Goal: Information Seeking & Learning: Learn about a topic

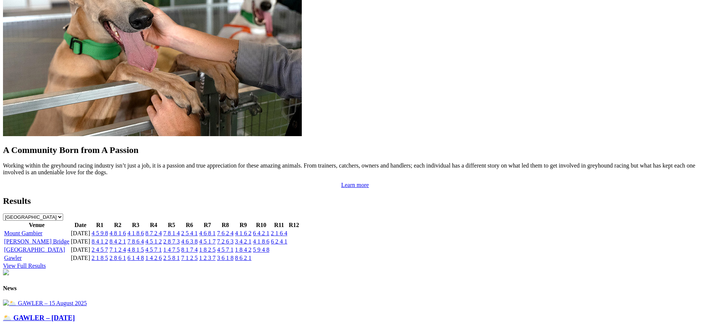
scroll to position [629, 0]
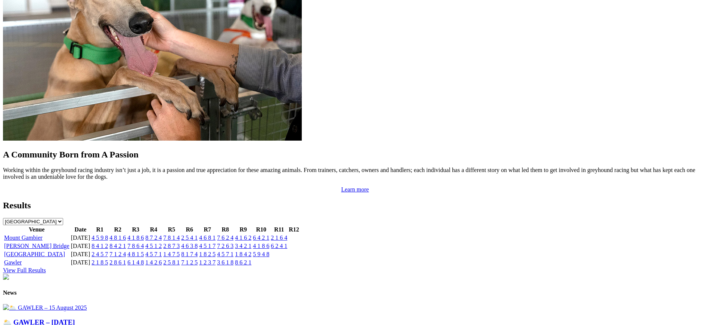
click at [144, 242] on link "7 8 6 4" at bounding box center [135, 245] width 16 height 6
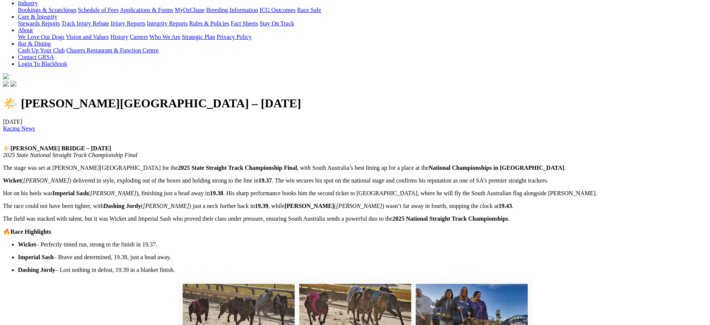
scroll to position [126, 0]
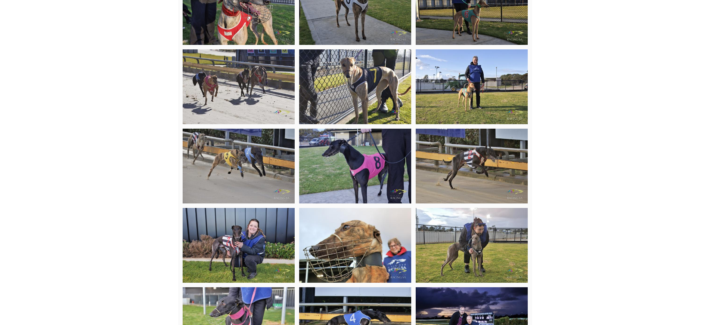
scroll to position [1128, 0]
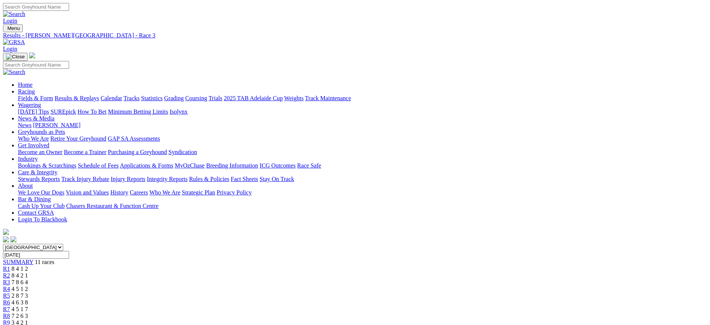
click at [25, 39] on img at bounding box center [14, 42] width 22 height 7
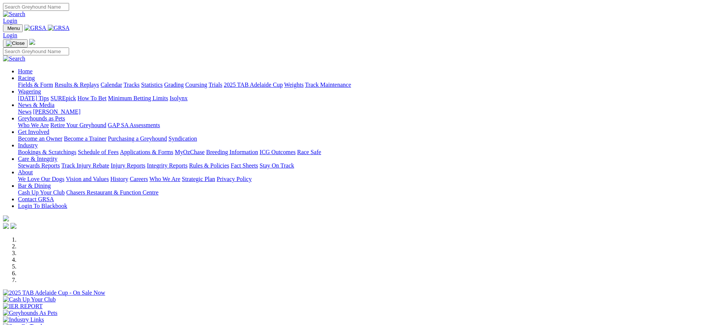
scroll to position [291, 0]
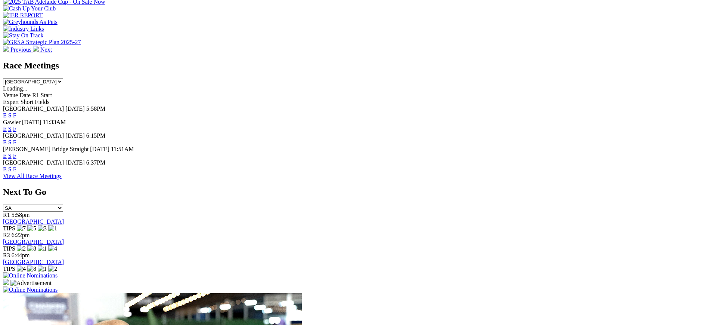
click at [16, 126] on link "F" at bounding box center [14, 129] width 3 height 6
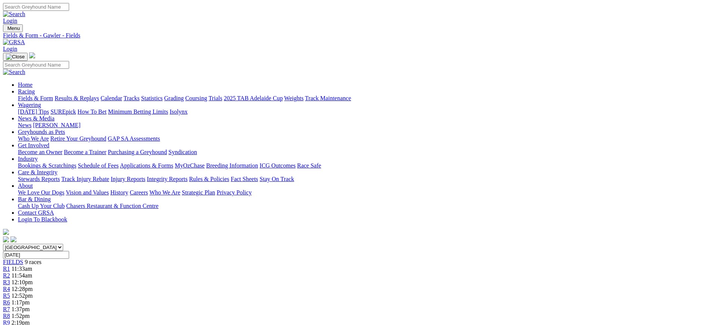
click at [25, 39] on img at bounding box center [14, 42] width 22 height 7
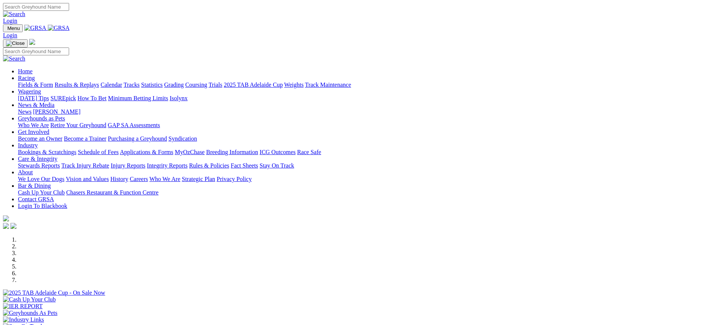
scroll to position [261, 0]
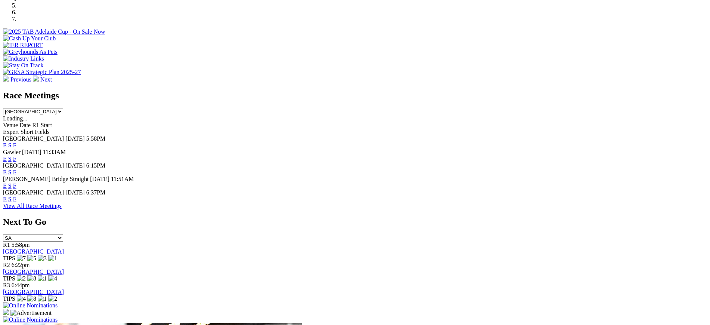
click at [16, 169] on link "F" at bounding box center [14, 172] width 3 height 6
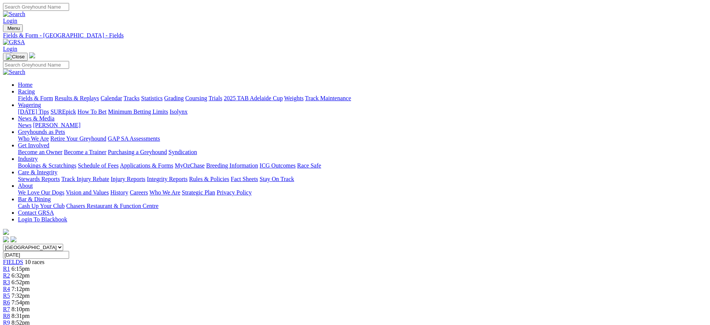
click at [25, 39] on img at bounding box center [14, 42] width 22 height 7
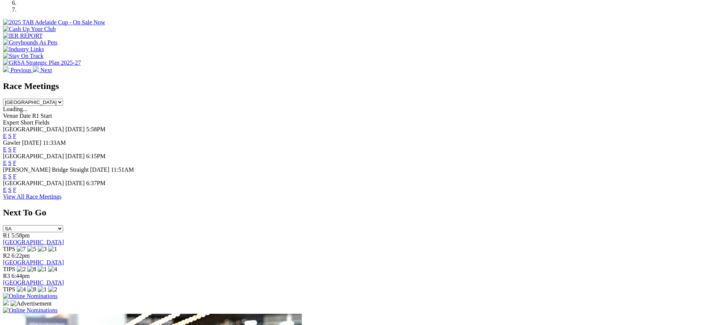
scroll to position [279, 0]
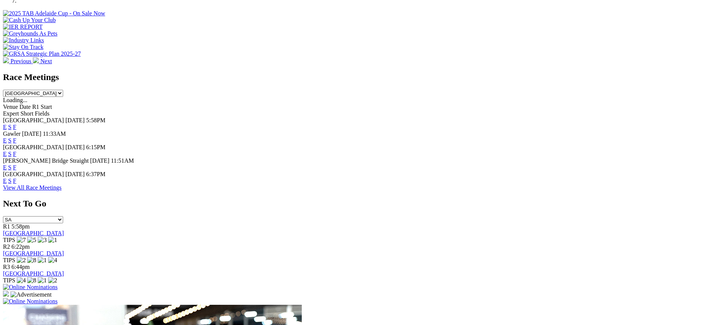
click at [16, 177] on link "F" at bounding box center [14, 180] width 3 height 6
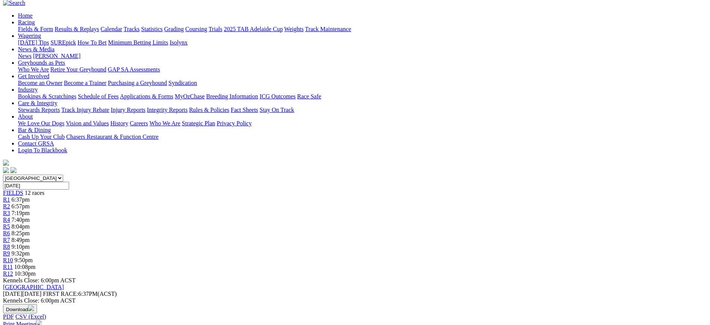
scroll to position [75, 0]
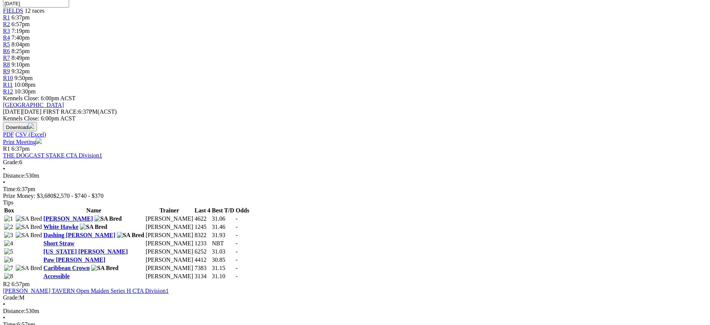
scroll to position [249, 0]
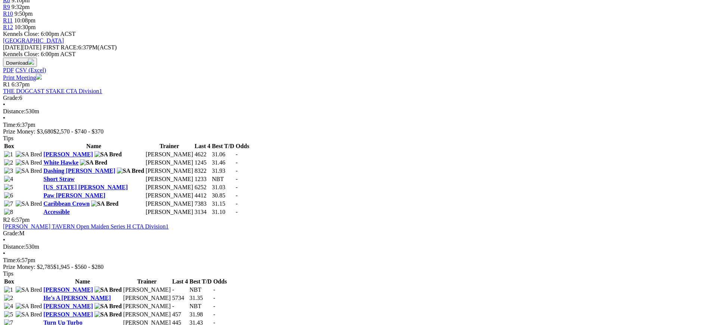
scroll to position [313, 0]
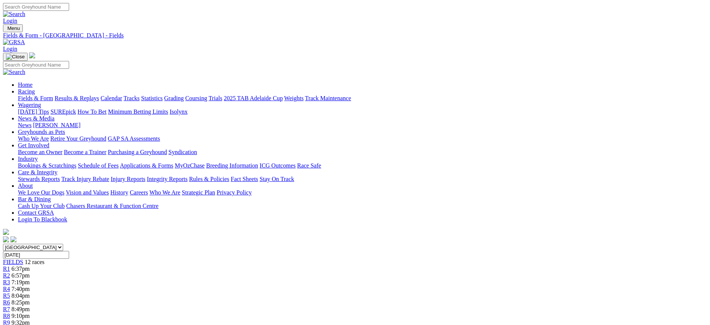
click at [25, 39] on img at bounding box center [14, 42] width 22 height 7
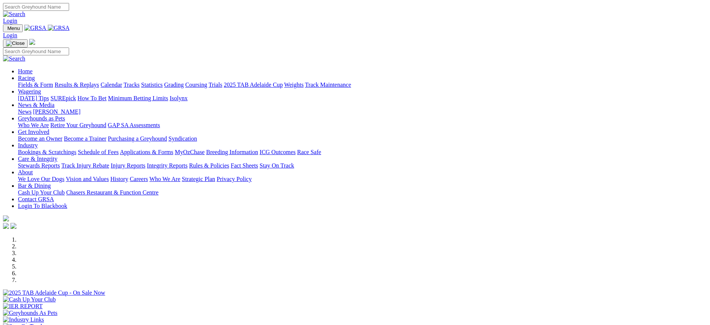
click at [80, 108] on link "[PERSON_NAME]" at bounding box center [56, 111] width 47 height 6
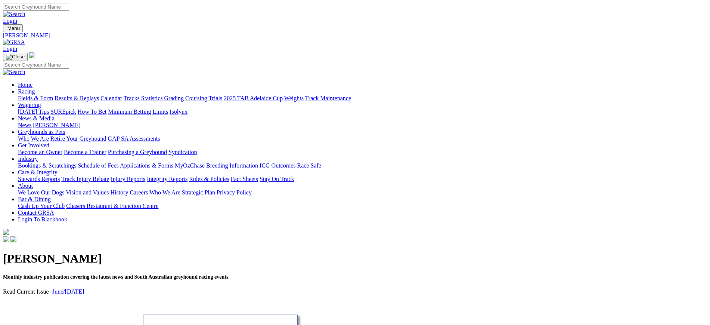
click at [31, 122] on link "News" at bounding box center [24, 125] width 13 height 6
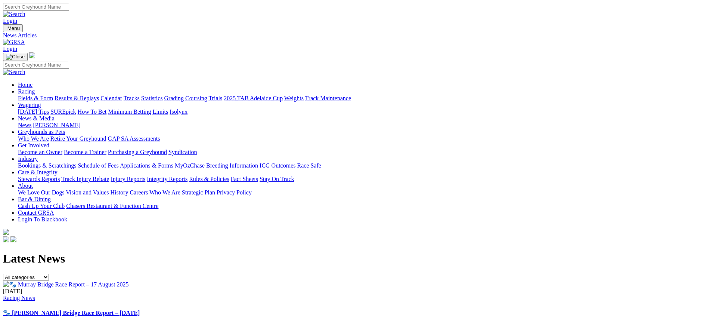
click at [25, 39] on img at bounding box center [14, 42] width 22 height 7
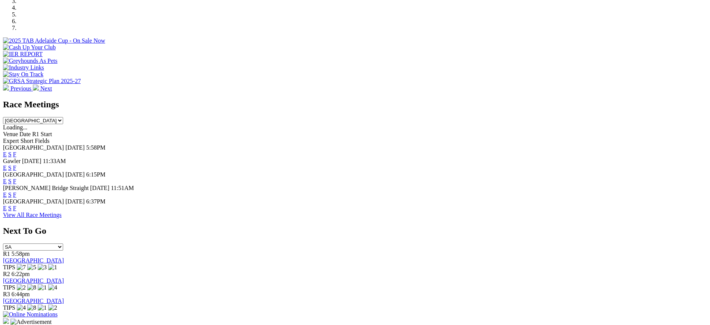
scroll to position [261, 0]
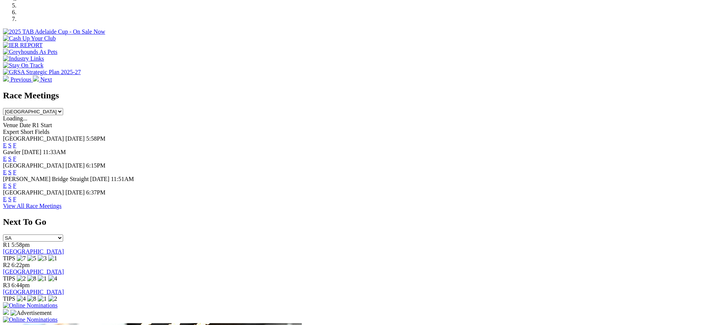
click at [16, 182] on span "F" at bounding box center [14, 185] width 3 height 6
click at [16, 182] on link "F" at bounding box center [14, 185] width 3 height 6
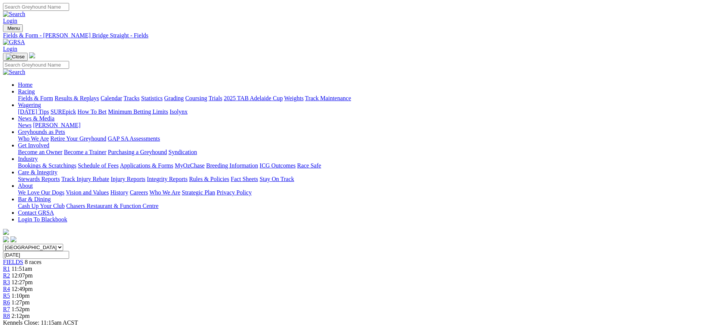
click at [25, 39] on img at bounding box center [14, 42] width 22 height 7
